Goal: Check status

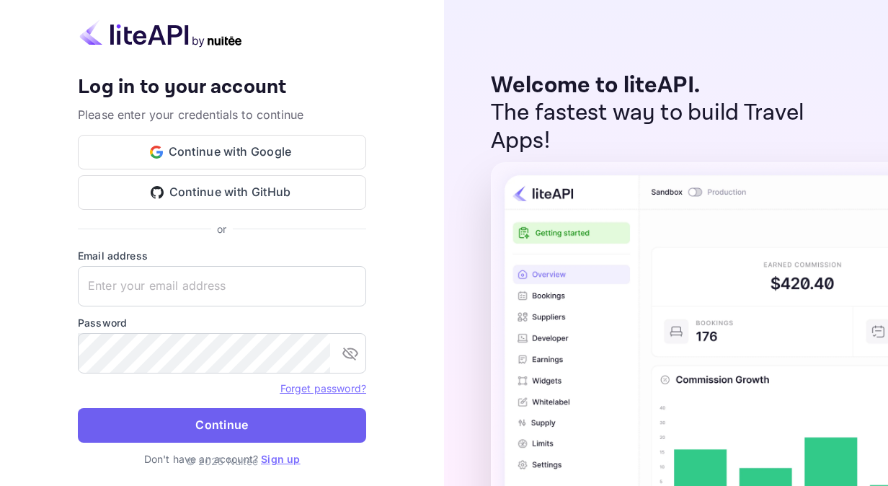
type input "[EMAIL_ADDRESS][DOMAIN_NAME]"
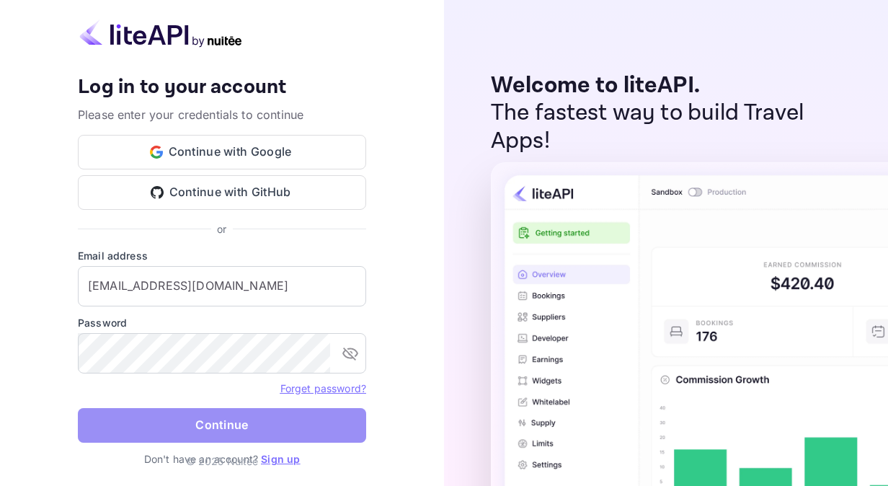
click at [213, 415] on button "Continue" at bounding box center [222, 425] width 288 height 35
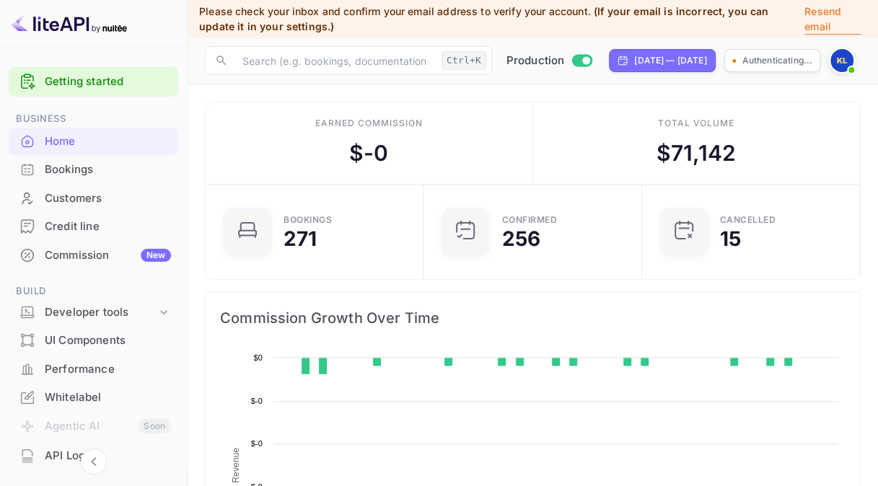
scroll to position [223, 199]
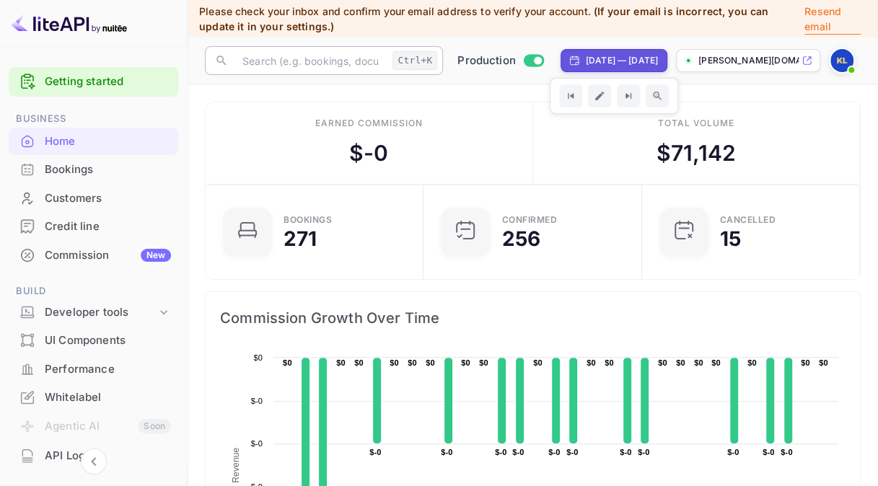
click at [285, 56] on input "text" at bounding box center [310, 60] width 153 height 29
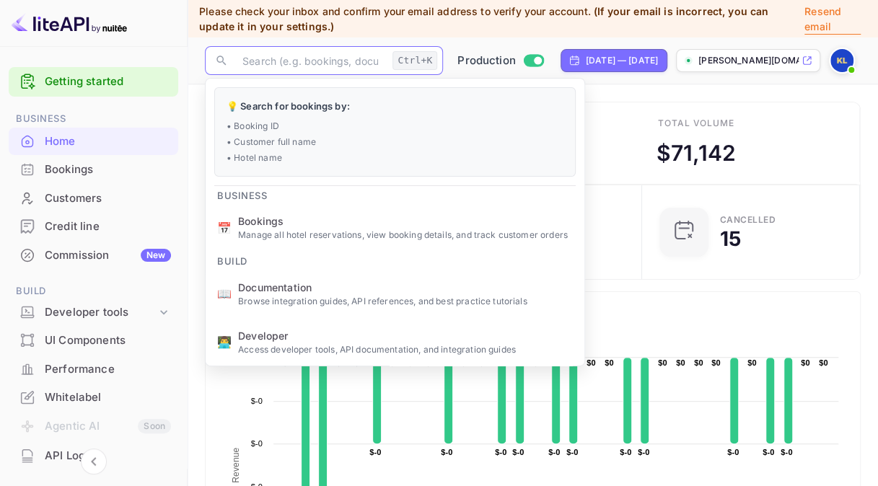
paste input "btxGX6Wrq"
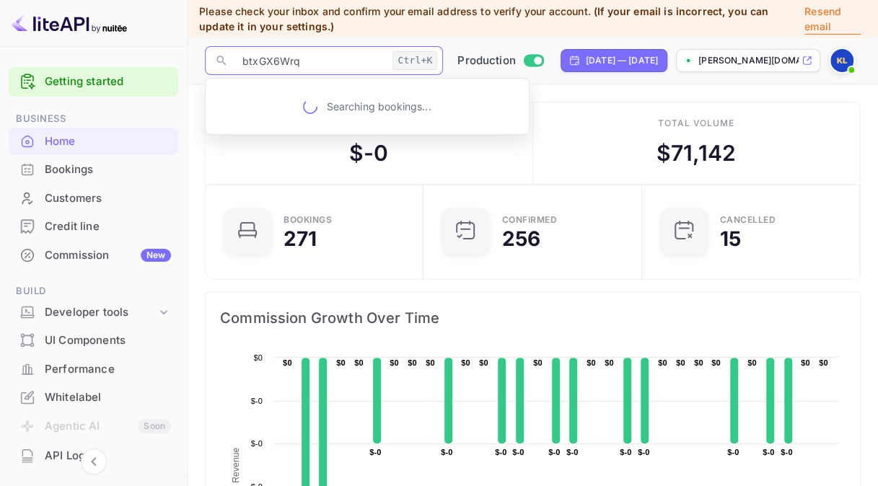
type input "btxGX6Wrq"
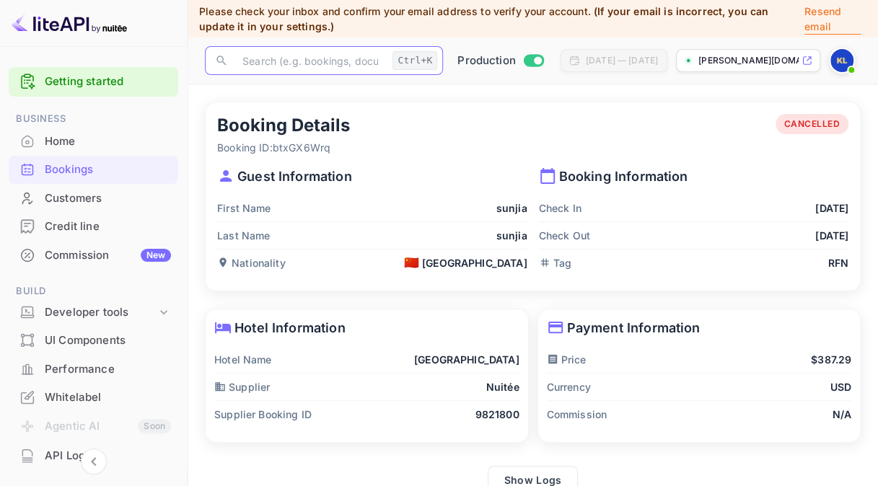
scroll to position [24, 0]
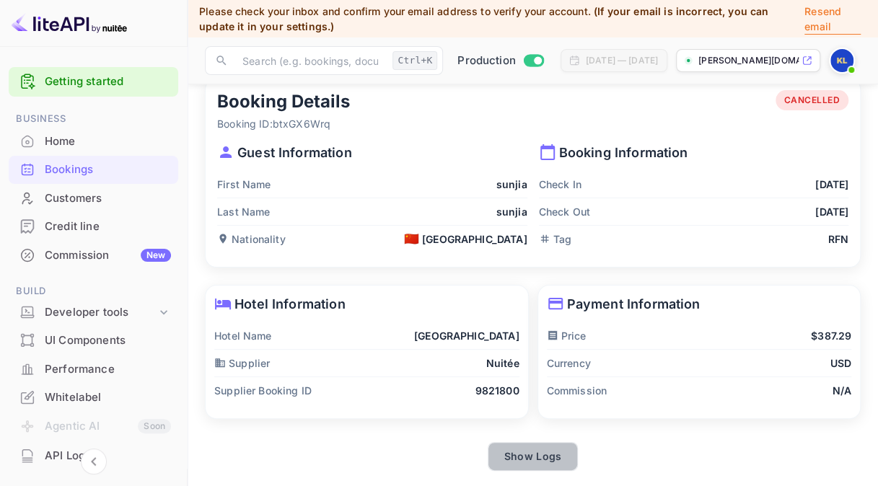
click at [524, 450] on button "Show Logs" at bounding box center [532, 456] width 91 height 29
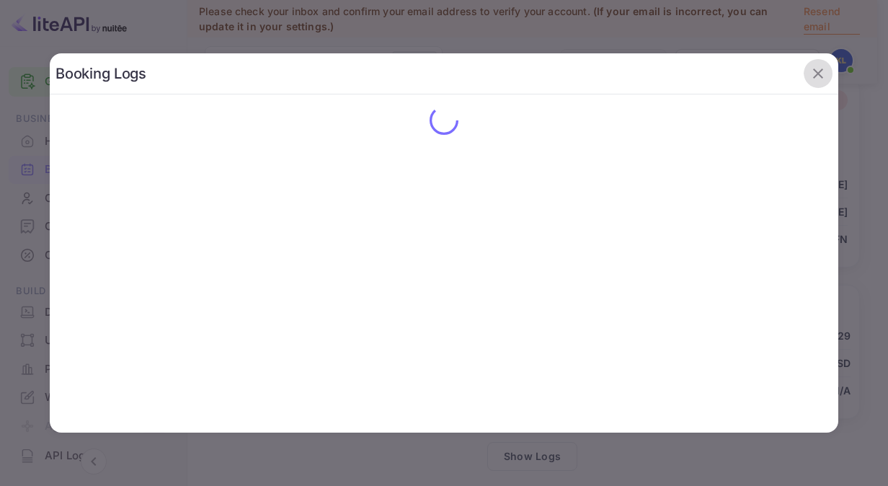
click at [816, 72] on icon "button" at bounding box center [818, 73] width 17 height 17
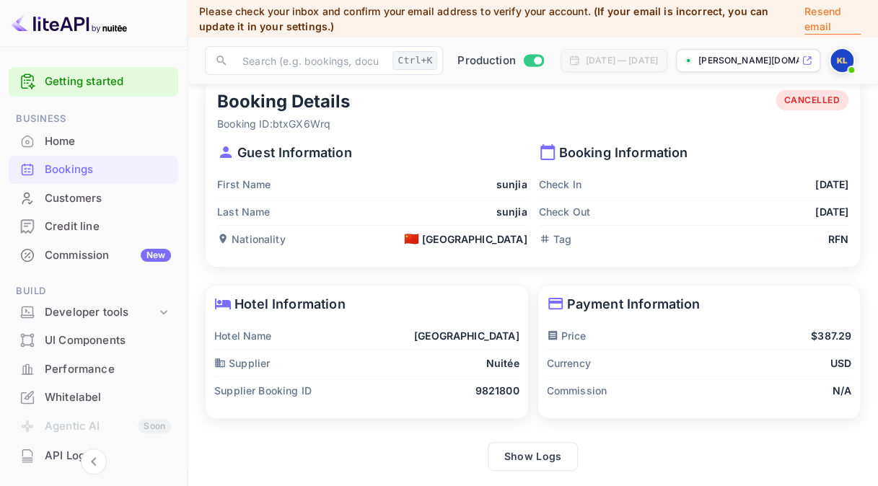
click at [801, 98] on span "CANCELLED" at bounding box center [812, 100] width 74 height 13
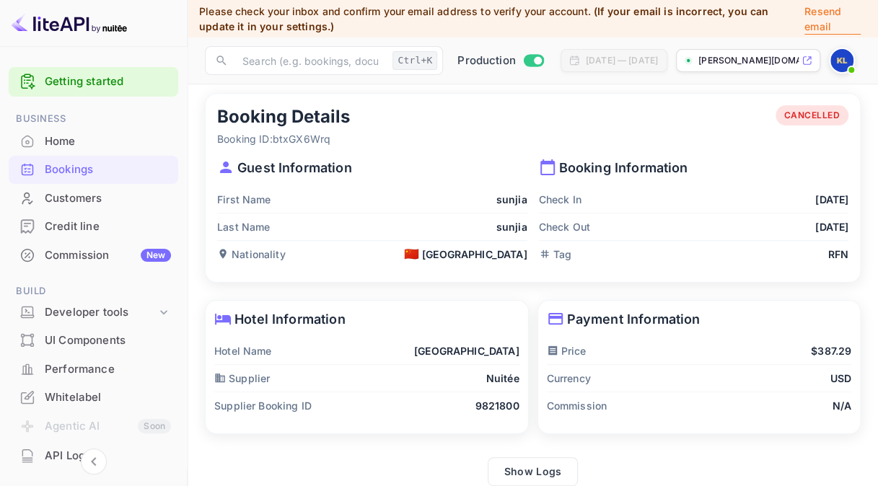
scroll to position [14, 0]
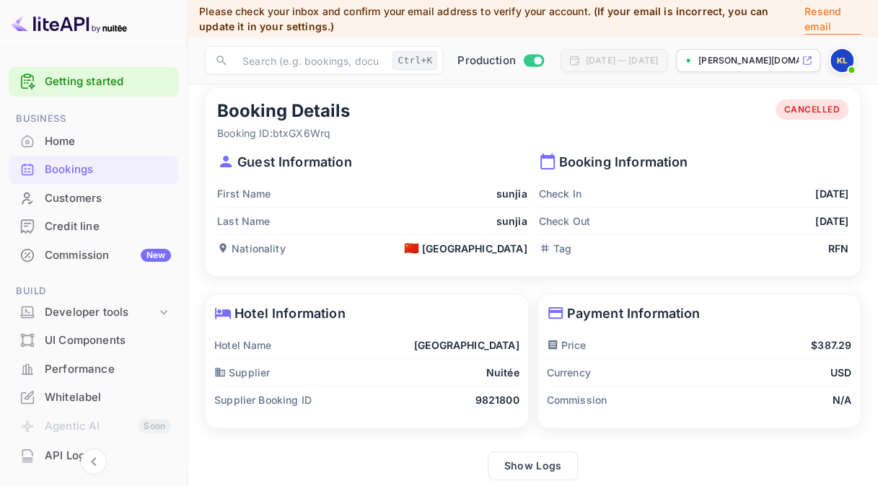
click at [851, 314] on div "Payment Information Price $387.29 Currency USD Commission N/A" at bounding box center [699, 361] width 322 height 133
click at [750, 319] on p "Payment Information" at bounding box center [699, 313] width 305 height 19
click at [743, 306] on p "Payment Information" at bounding box center [699, 313] width 305 height 19
click at [534, 464] on button "Show Logs" at bounding box center [532, 465] width 91 height 29
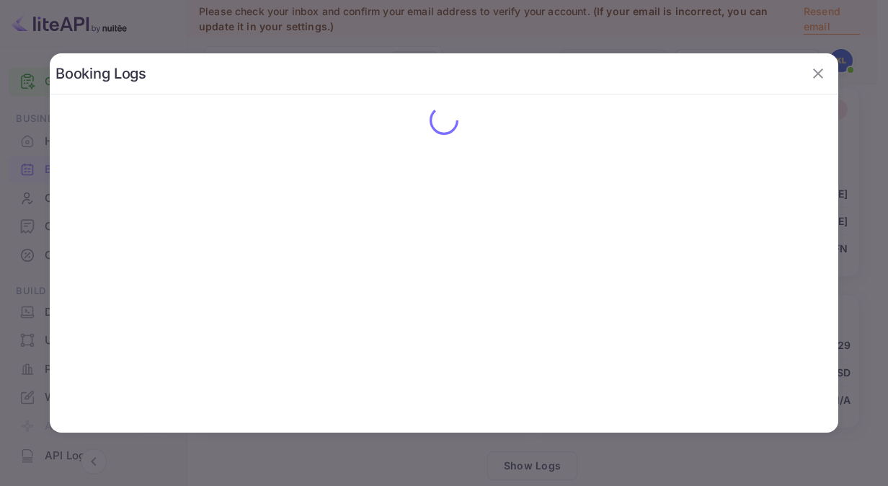
click at [512, 157] on div "Booking Logs" at bounding box center [444, 242] width 789 height 379
click at [516, 38] on div at bounding box center [444, 243] width 888 height 486
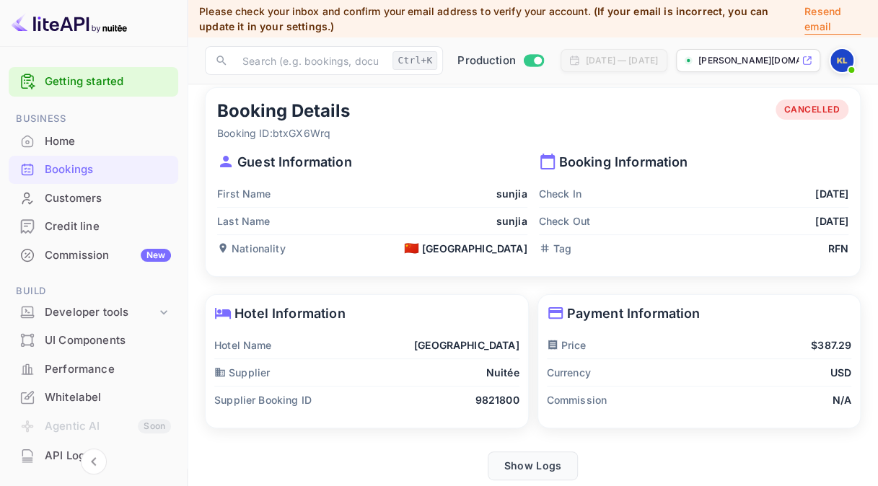
drag, startPoint x: 518, startPoint y: 483, endPoint x: 534, endPoint y: 466, distance: 23.5
click at [534, 466] on main "Booking Details Booking ID: btxGX6Wrq CANCELLED Guest Information First Name su…" at bounding box center [532, 284] width 690 height 428
click at [534, 466] on button "Show Logs" at bounding box center [532, 465] width 91 height 29
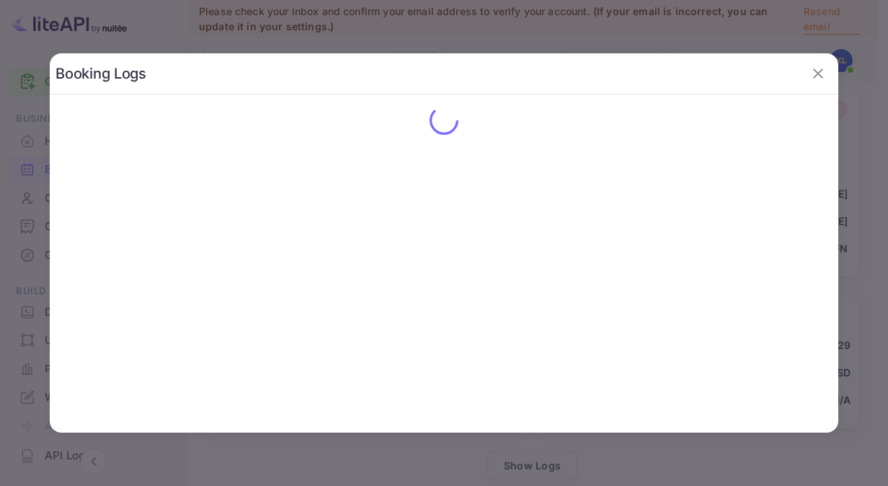
click at [781, 42] on div at bounding box center [444, 243] width 888 height 486
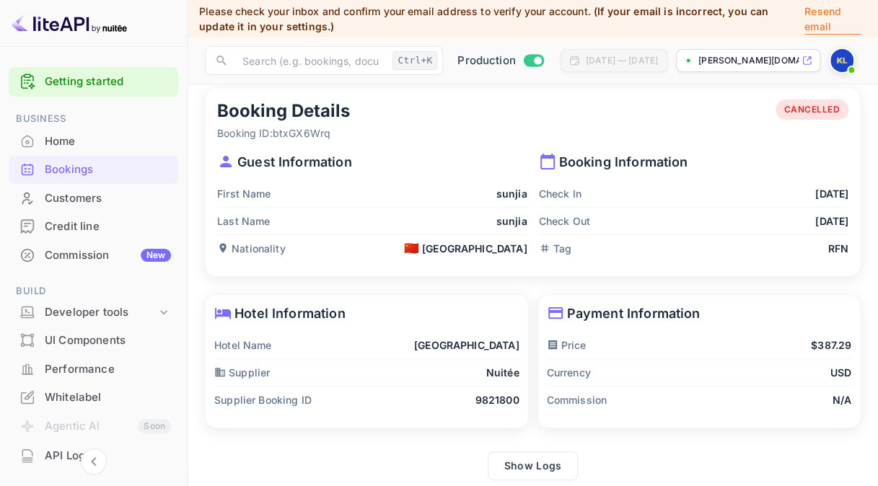
click at [811, 110] on span "CANCELLED" at bounding box center [812, 109] width 74 height 13
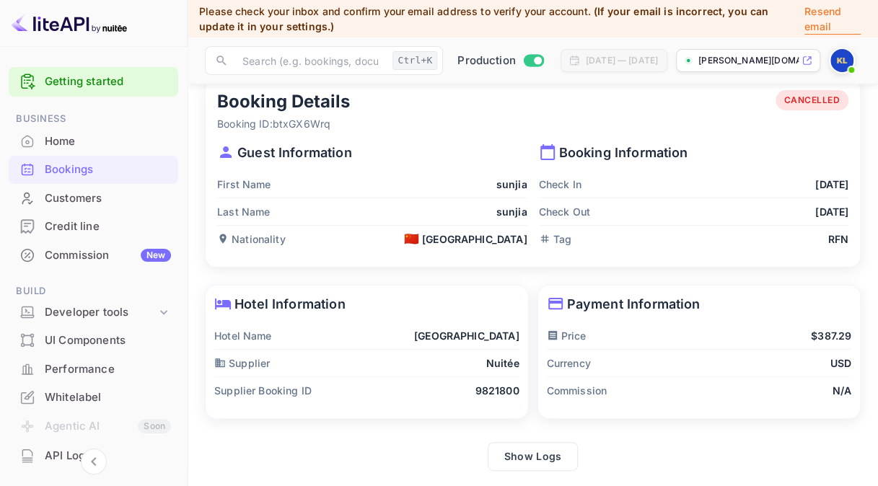
click at [562, 237] on p "Tag" at bounding box center [555, 238] width 32 height 15
click at [516, 457] on button "Show Logs" at bounding box center [532, 456] width 91 height 29
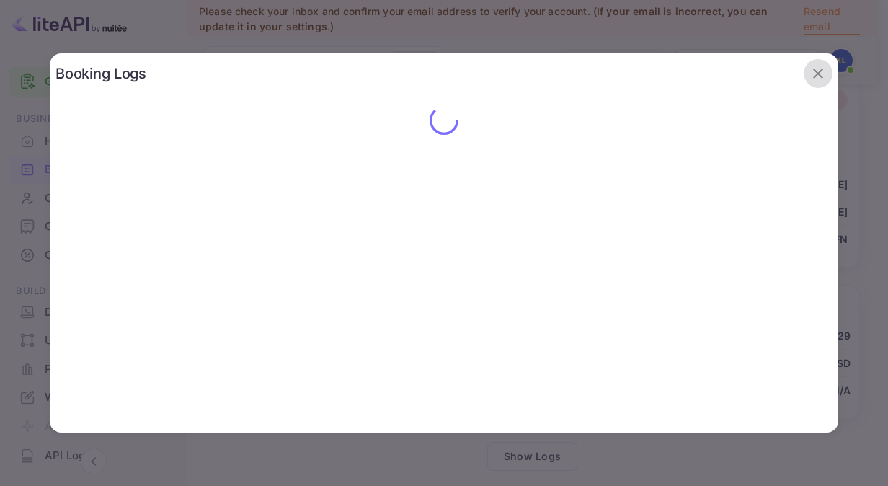
click at [819, 71] on icon "button" at bounding box center [818, 73] width 17 height 17
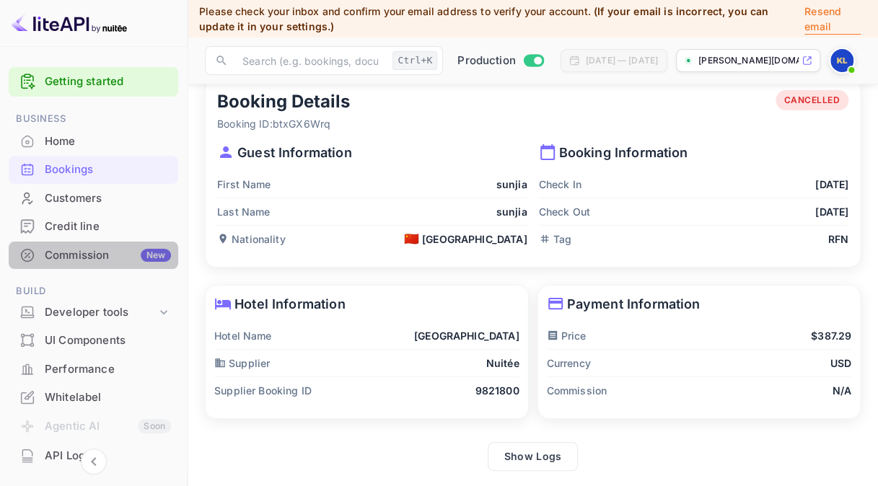
click at [102, 252] on div "Commission New" at bounding box center [108, 255] width 126 height 17
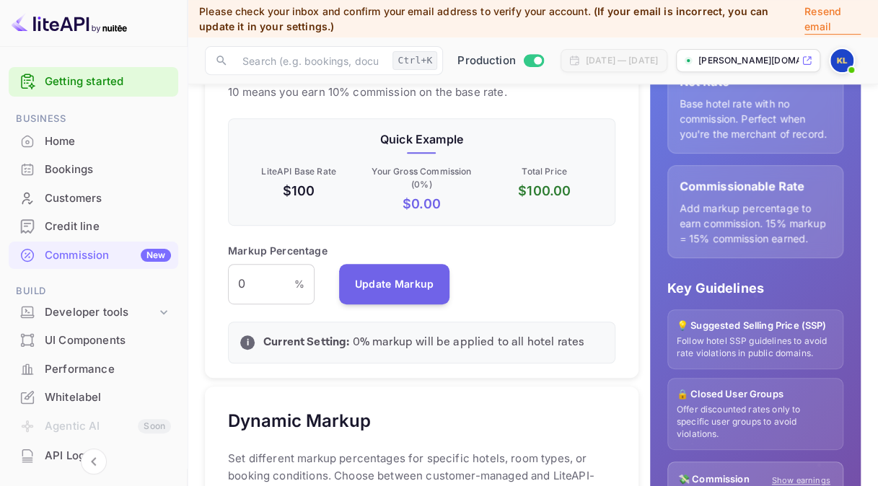
scroll to position [433, 0]
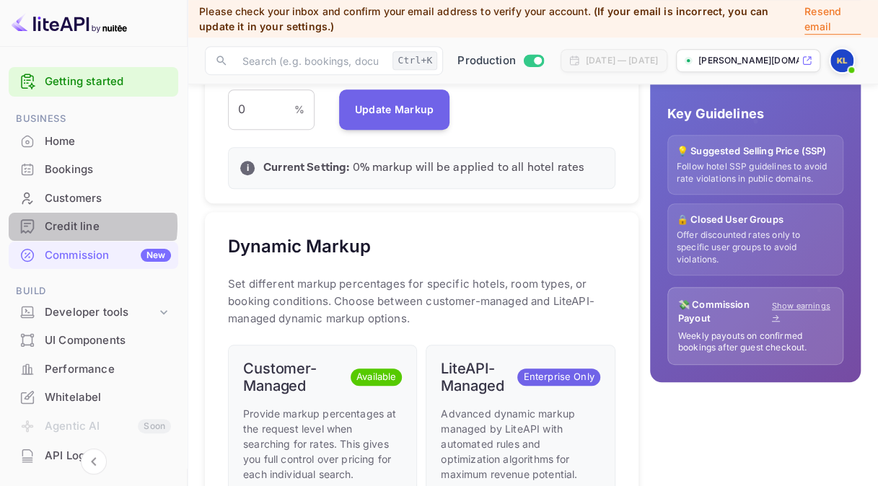
click at [76, 225] on div "Credit line" at bounding box center [108, 226] width 126 height 17
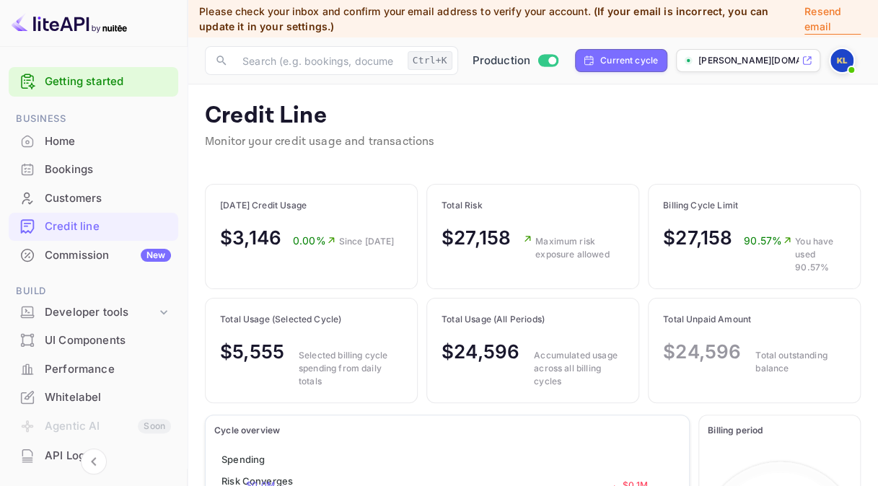
scroll to position [169, 132]
